Goal: Check status: Check status

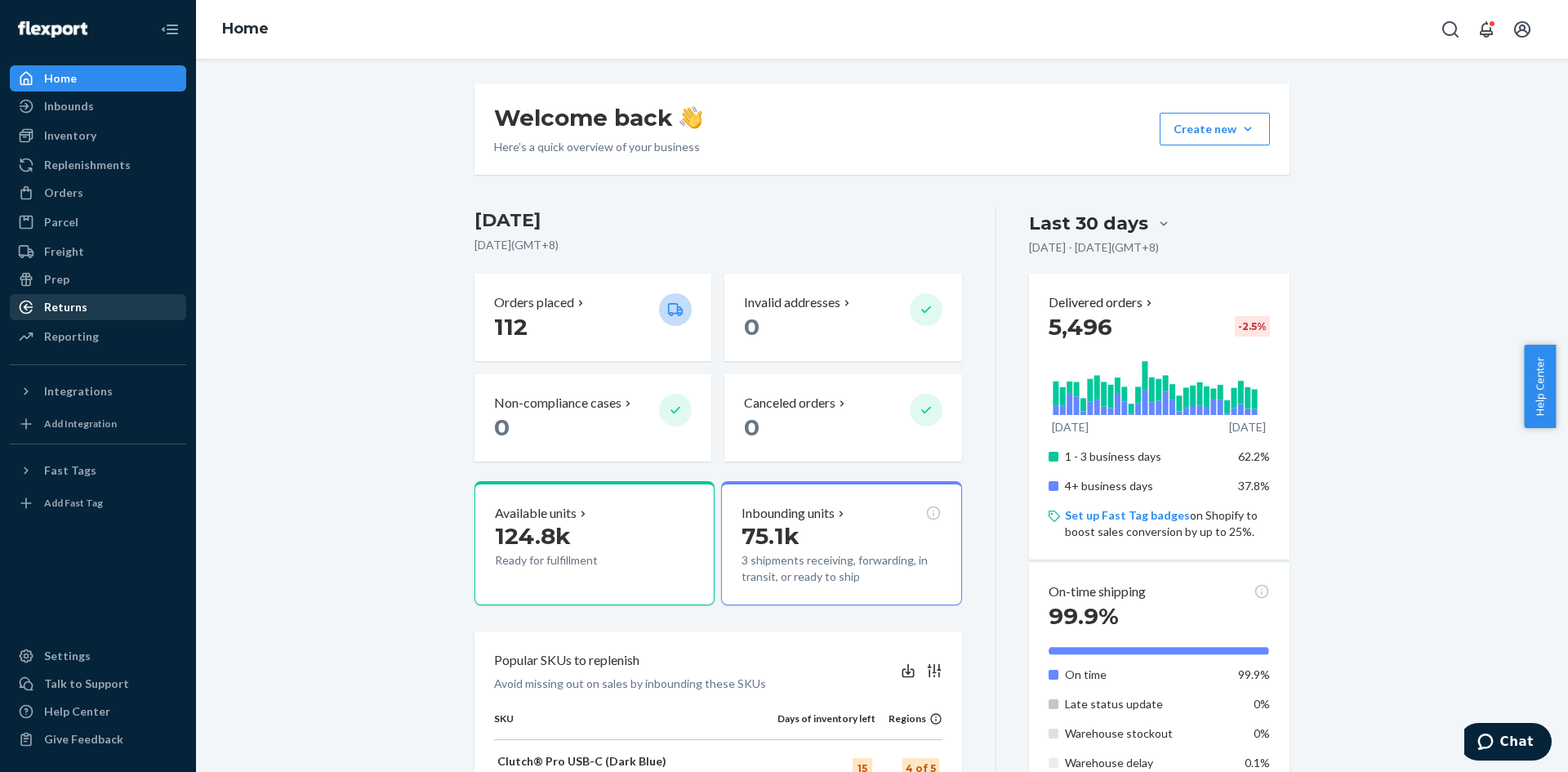
click at [95, 307] on div "Returns" at bounding box center [97, 307] width 173 height 23
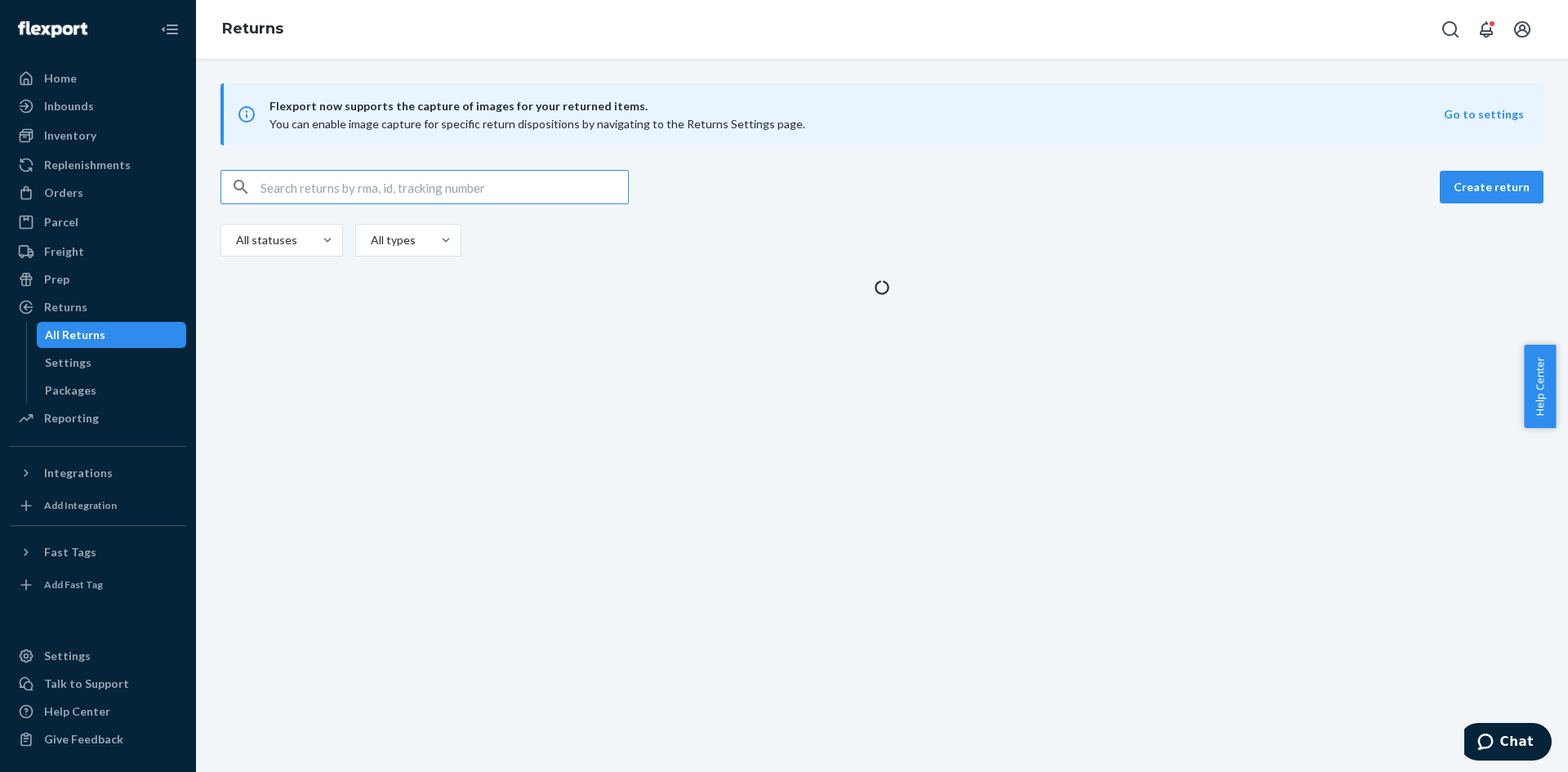
click at [451, 185] on input "text" at bounding box center [444, 187] width 367 height 32
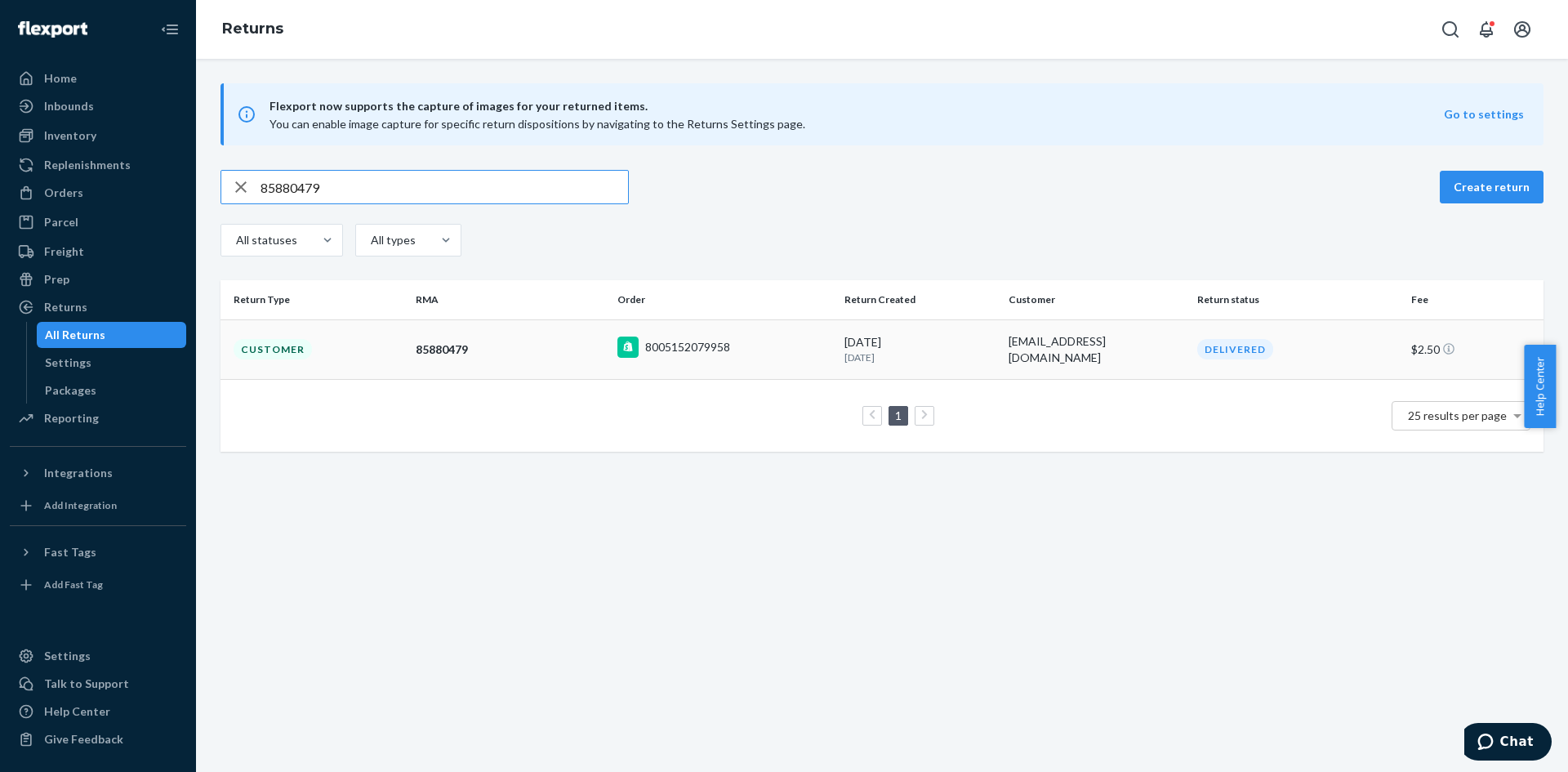
type input "85880479"
click at [799, 362] on td "8005152079958" at bounding box center [725, 350] width 227 height 60
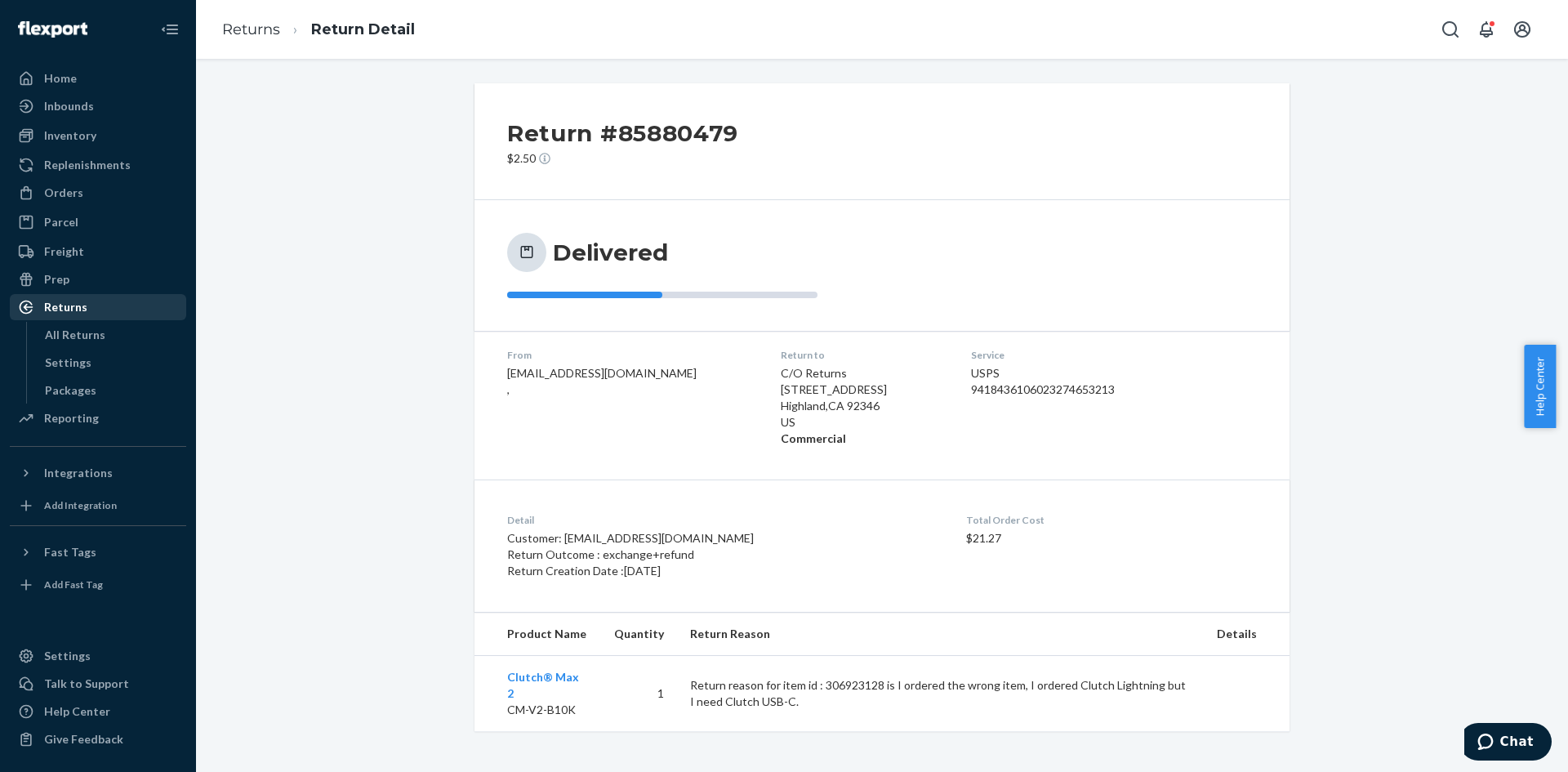
click at [99, 308] on div "Returns" at bounding box center [97, 307] width 173 height 23
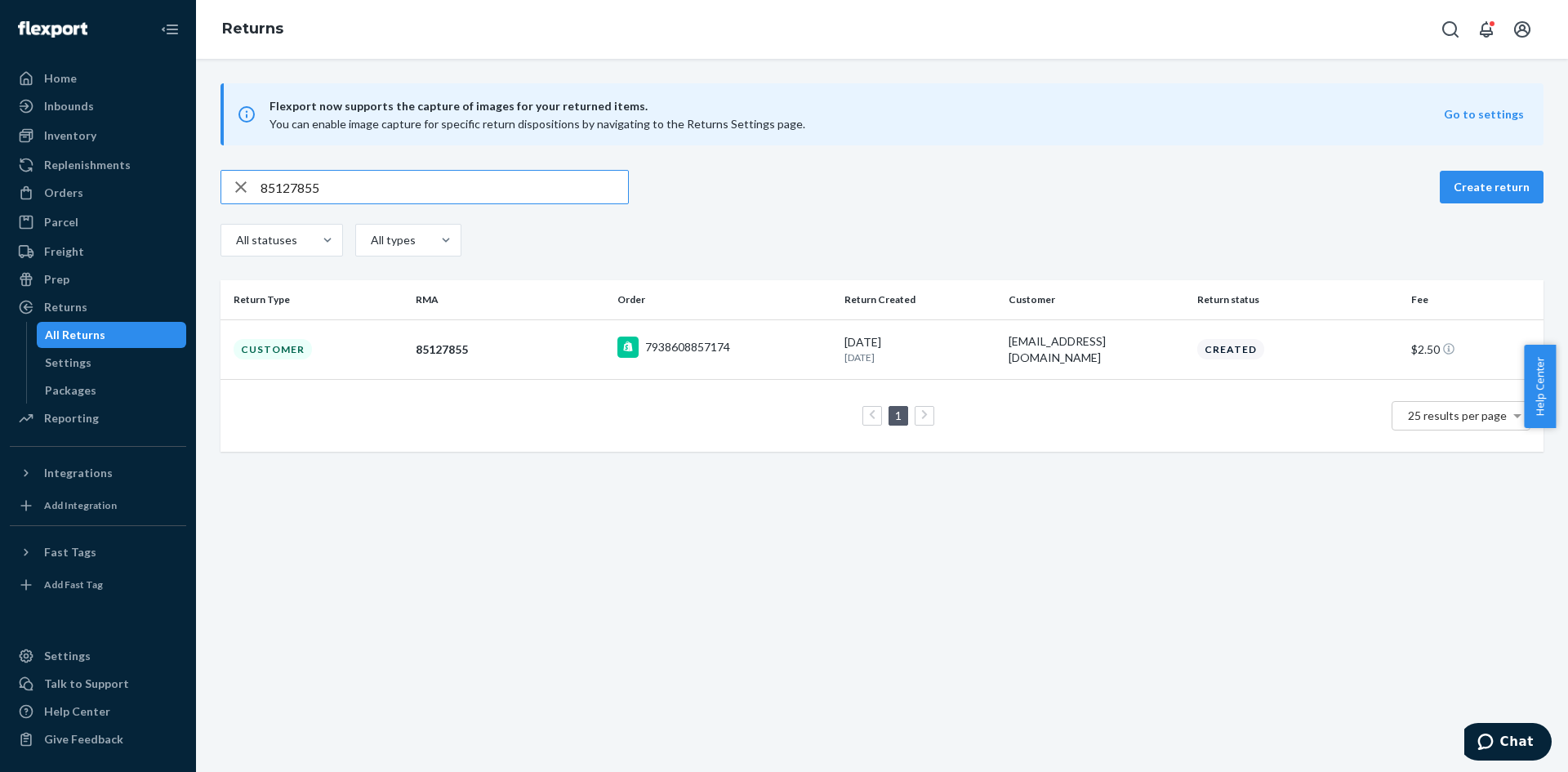
type input "85127855"
